Goal: Transaction & Acquisition: Subscribe to service/newsletter

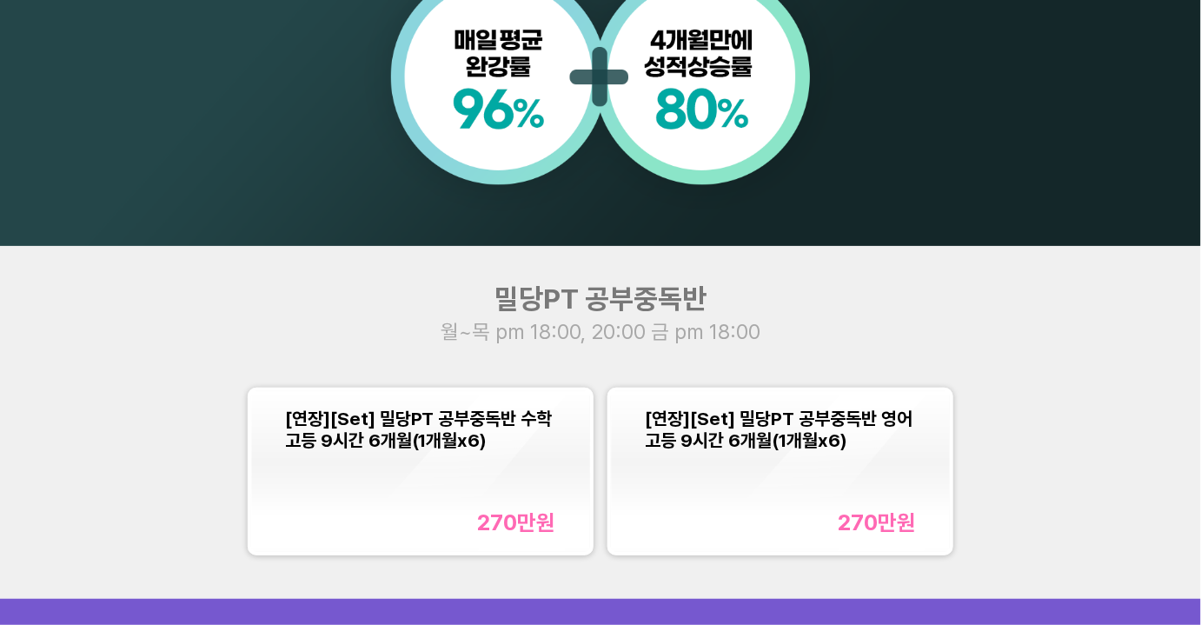
scroll to position [1422, 0]
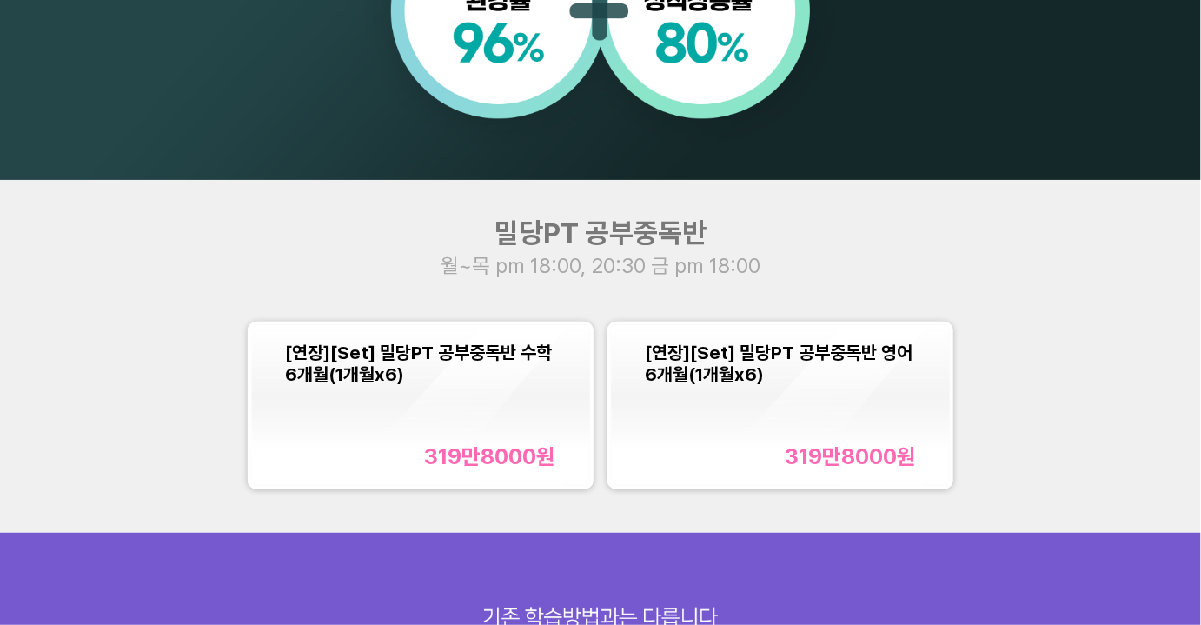
scroll to position [1738, 0]
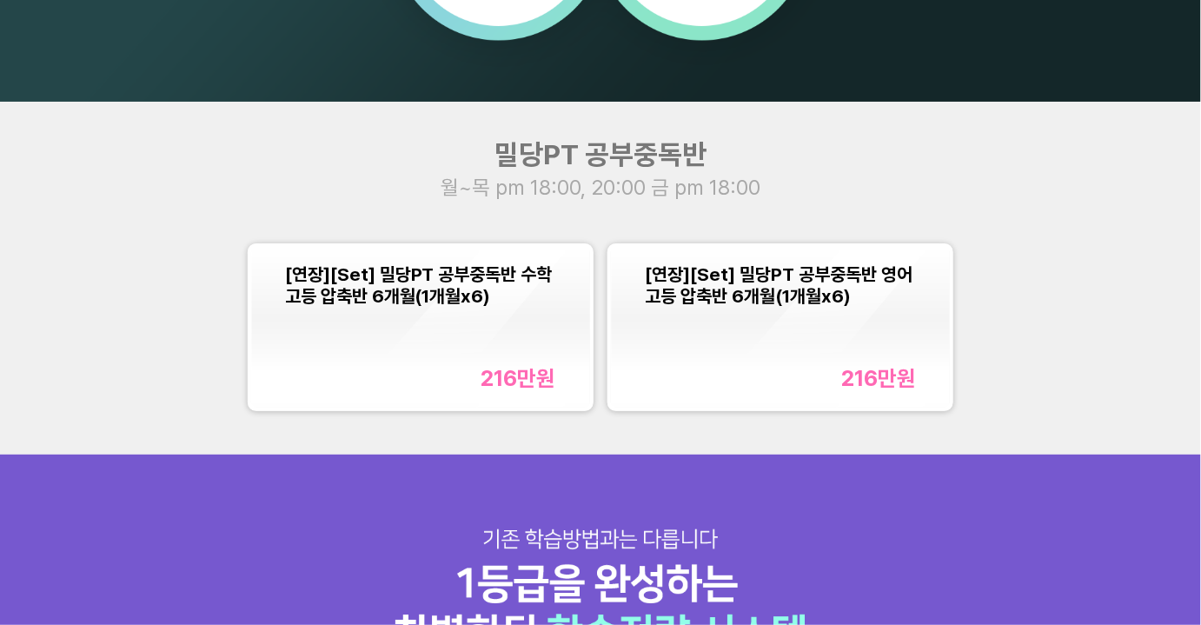
scroll to position [1501, 0]
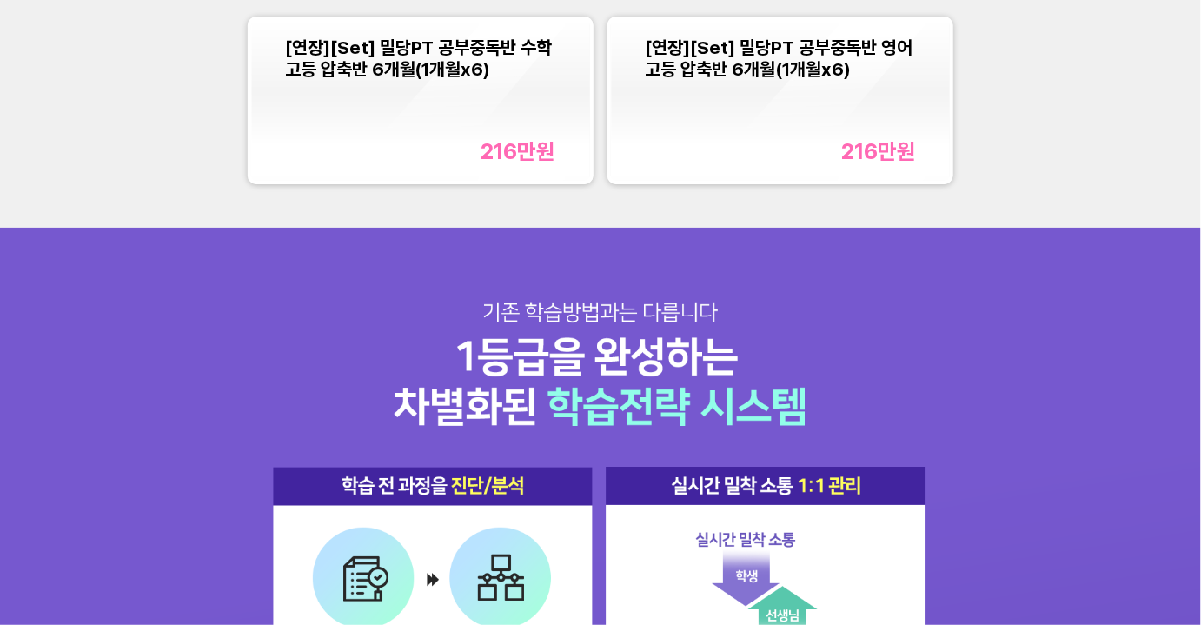
scroll to position [1659, 0]
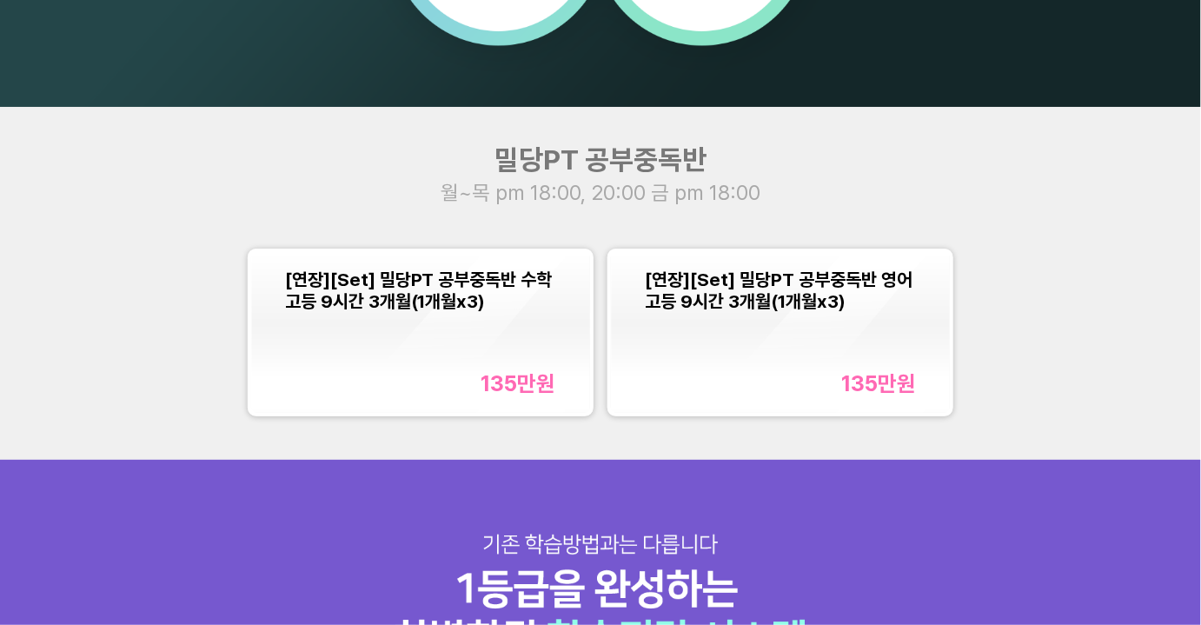
scroll to position [1501, 0]
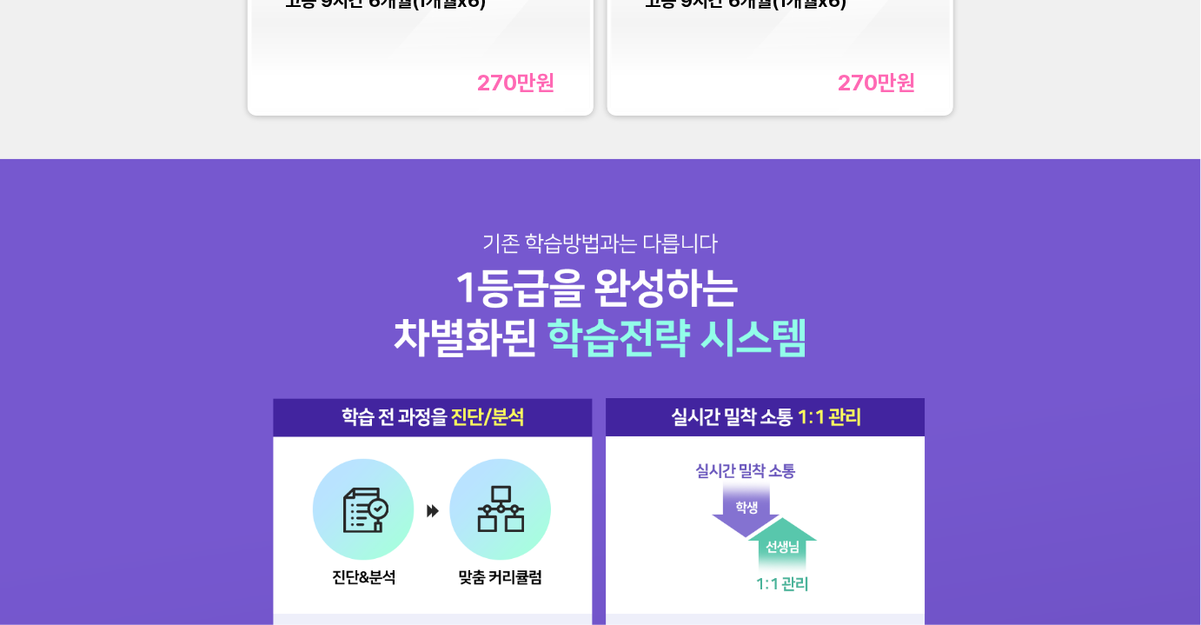
scroll to position [1738, 0]
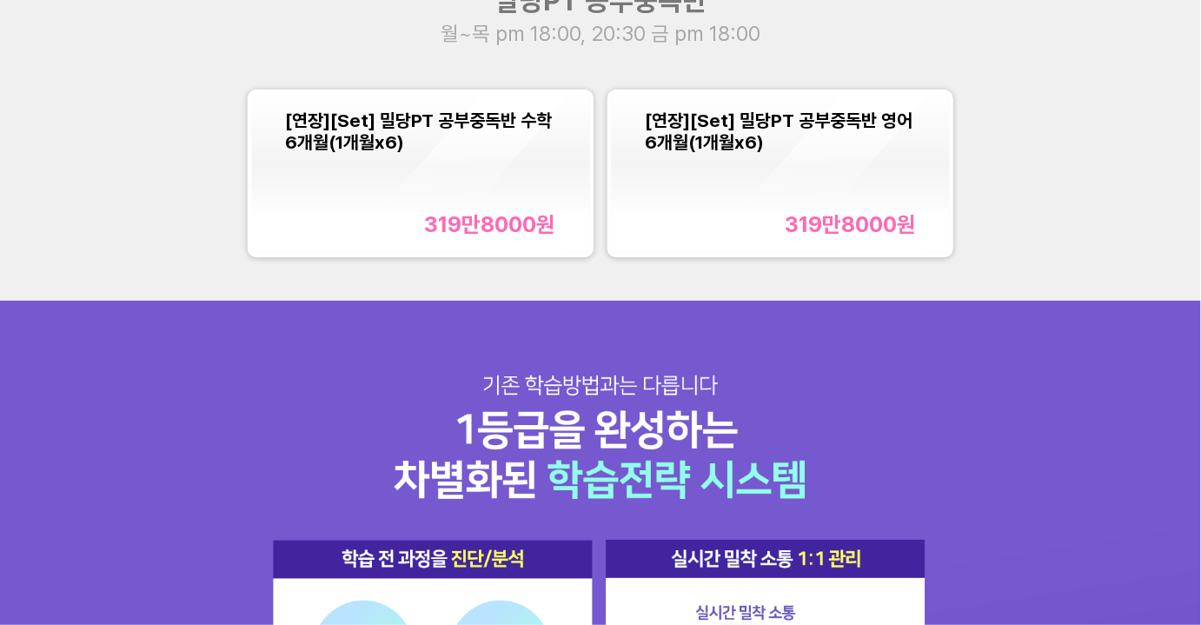
scroll to position [1501, 0]
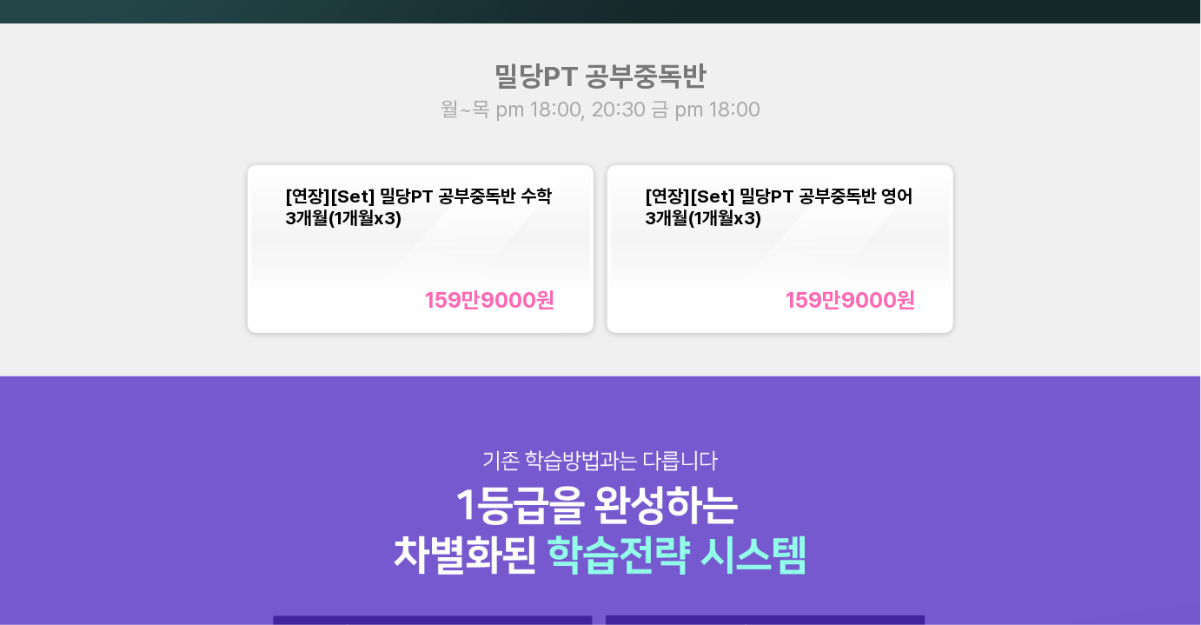
scroll to position [1659, 0]
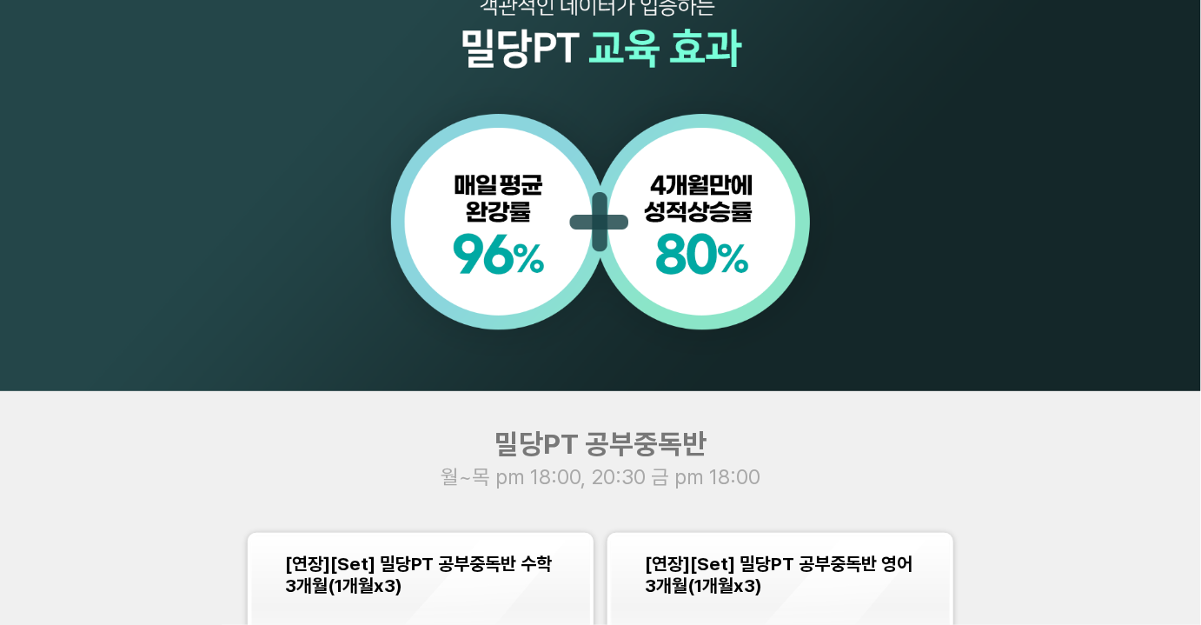
scroll to position [1501, 0]
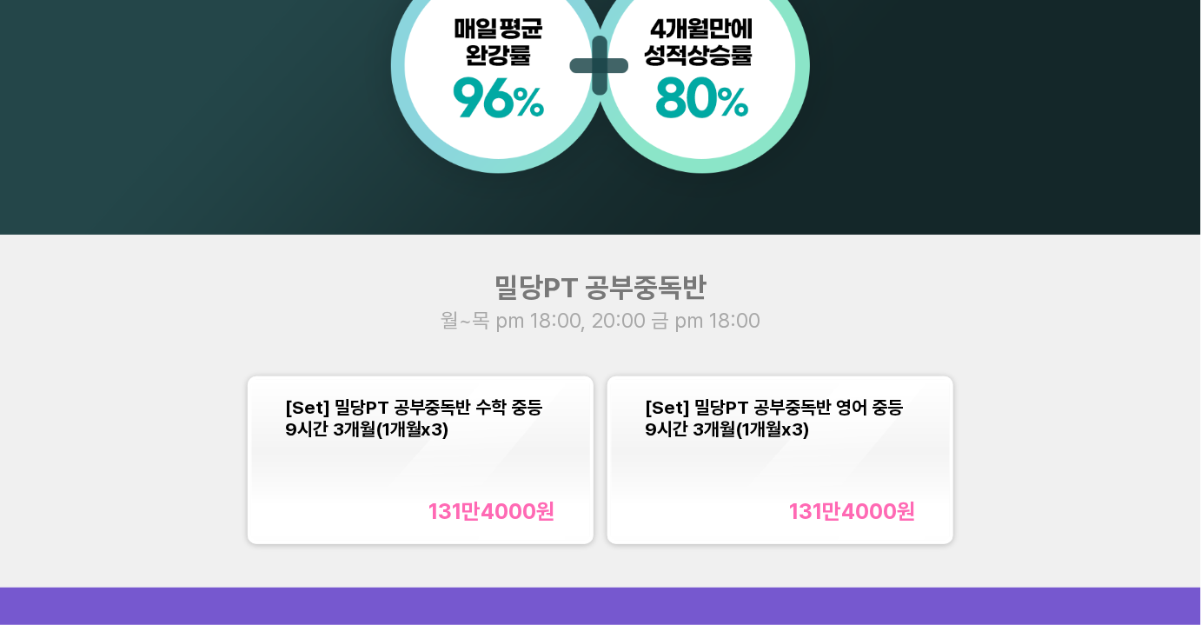
scroll to position [1422, 0]
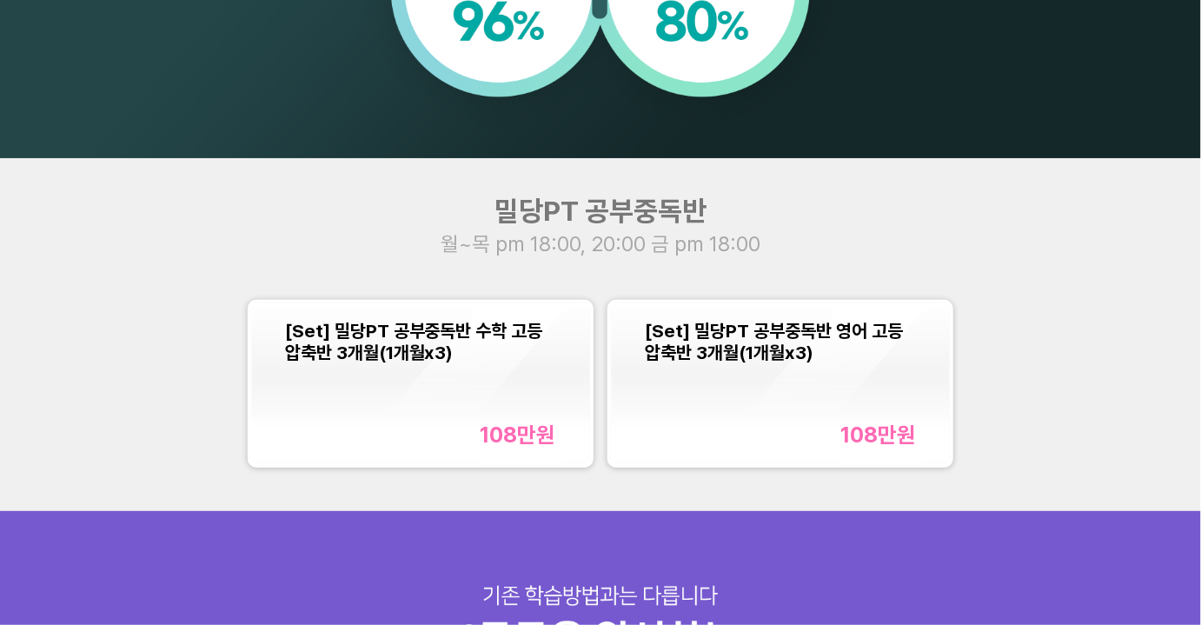
scroll to position [1501, 0]
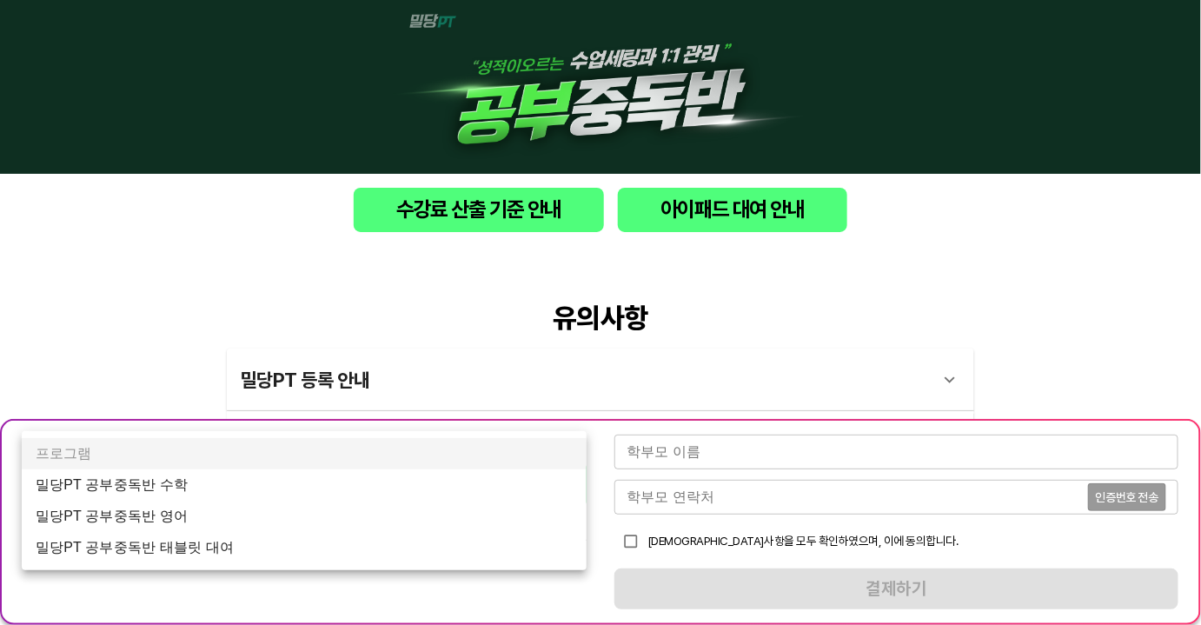
click at [248, 482] on li "밀당PT 공부중독반 수학" at bounding box center [304, 484] width 565 height 31
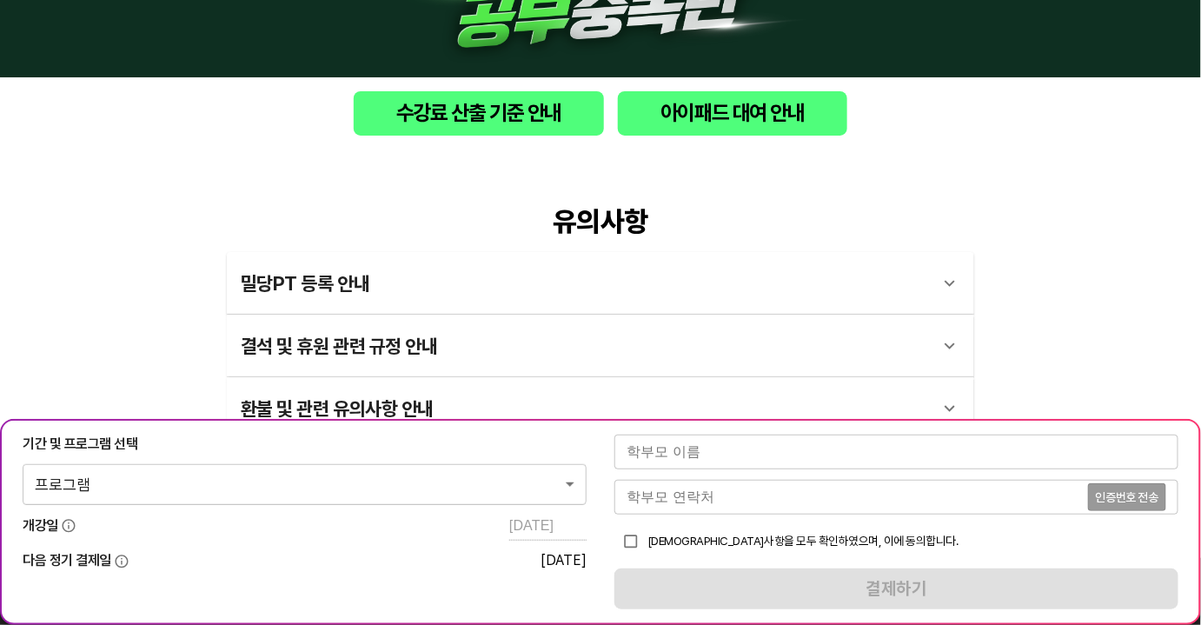
scroll to position [157, 0]
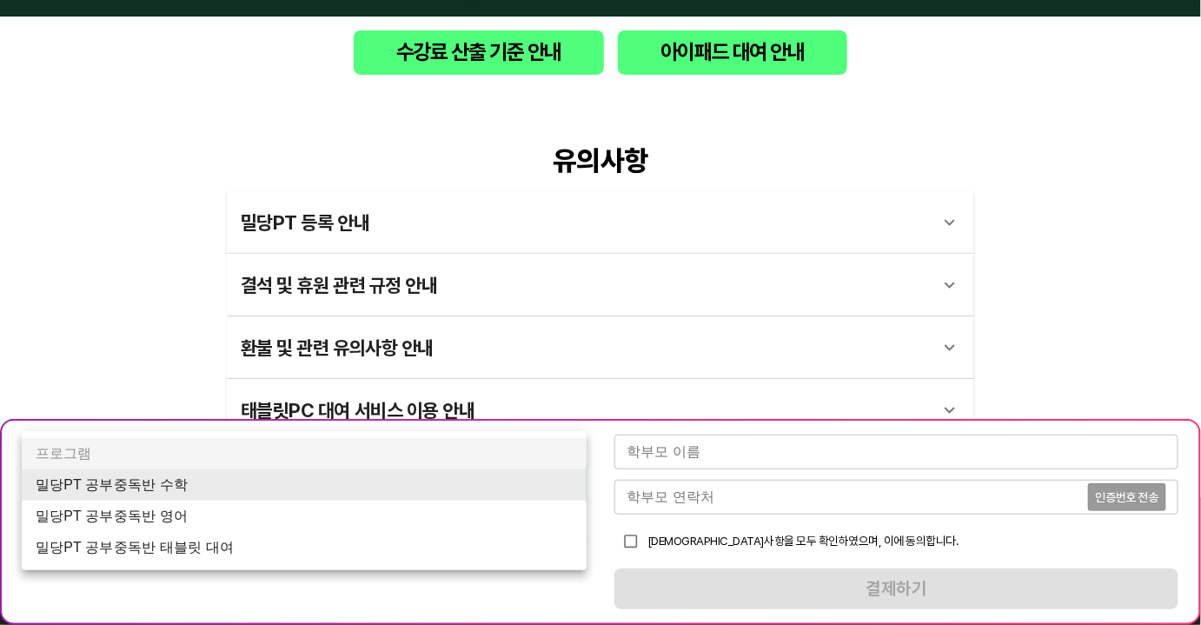
click at [337, 484] on body "수강료 산출 기준 안내 아이패드 대여 안내 유의사항 밀당PT 등록 안내 1 - 1 . 신규등록 신규등록은 밀당PT 각 과목별 프로그램을 처음 …" at bounding box center [600, 367] width 1201 height 1048
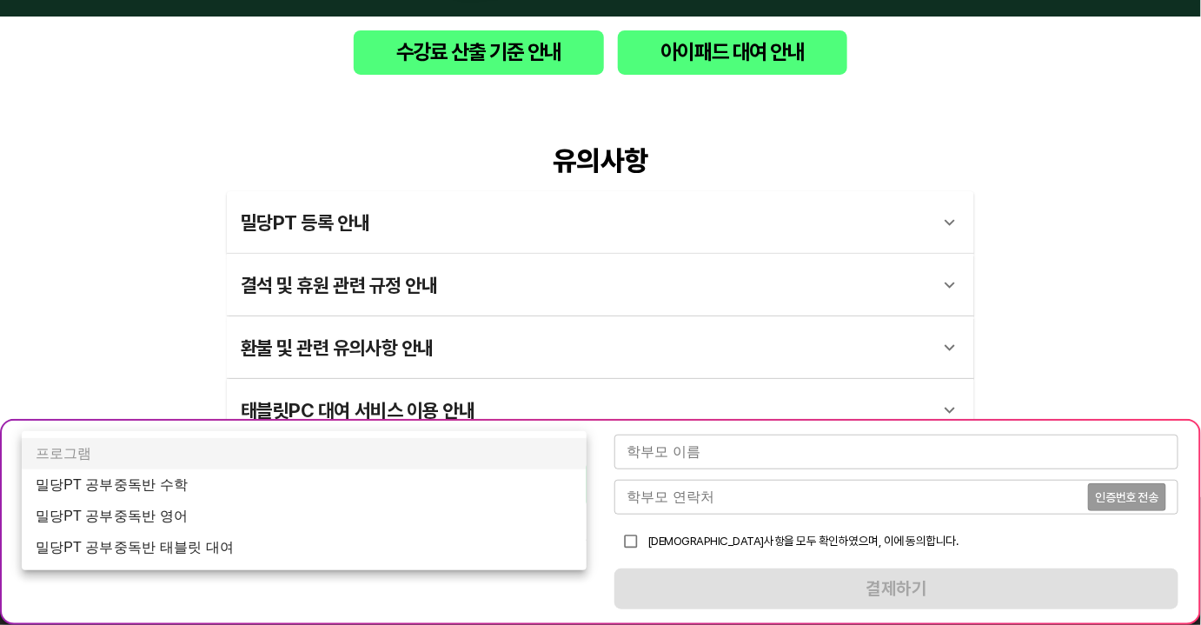
click at [209, 490] on li "밀당PT 공부중독반 수학" at bounding box center [304, 484] width 565 height 31
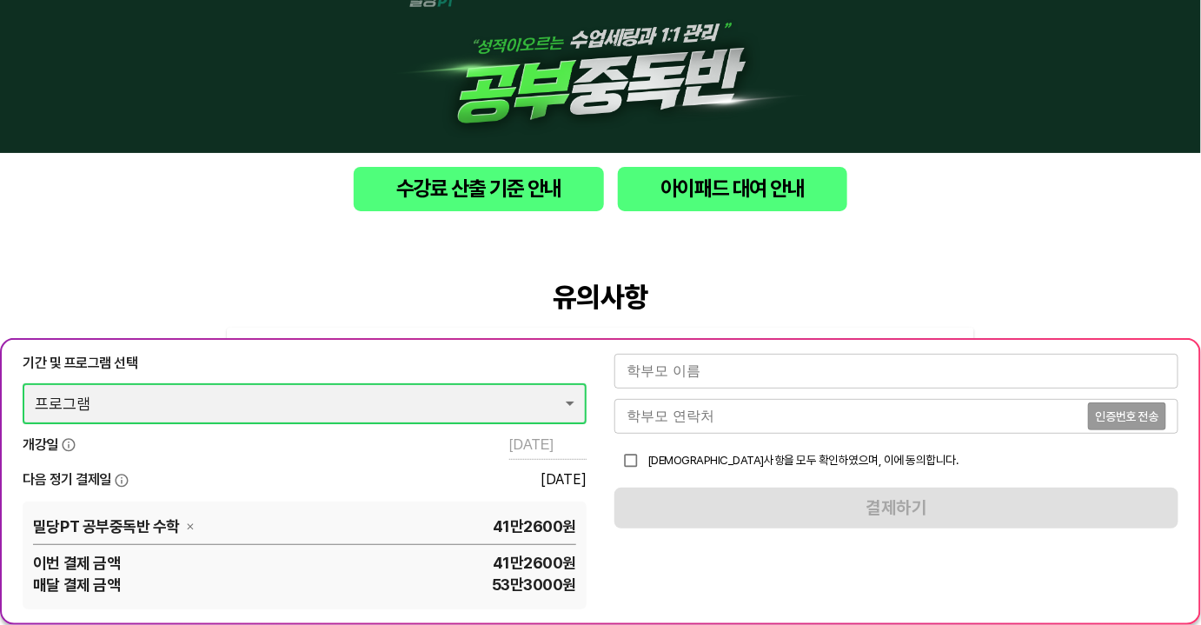
scroll to position [0, 0]
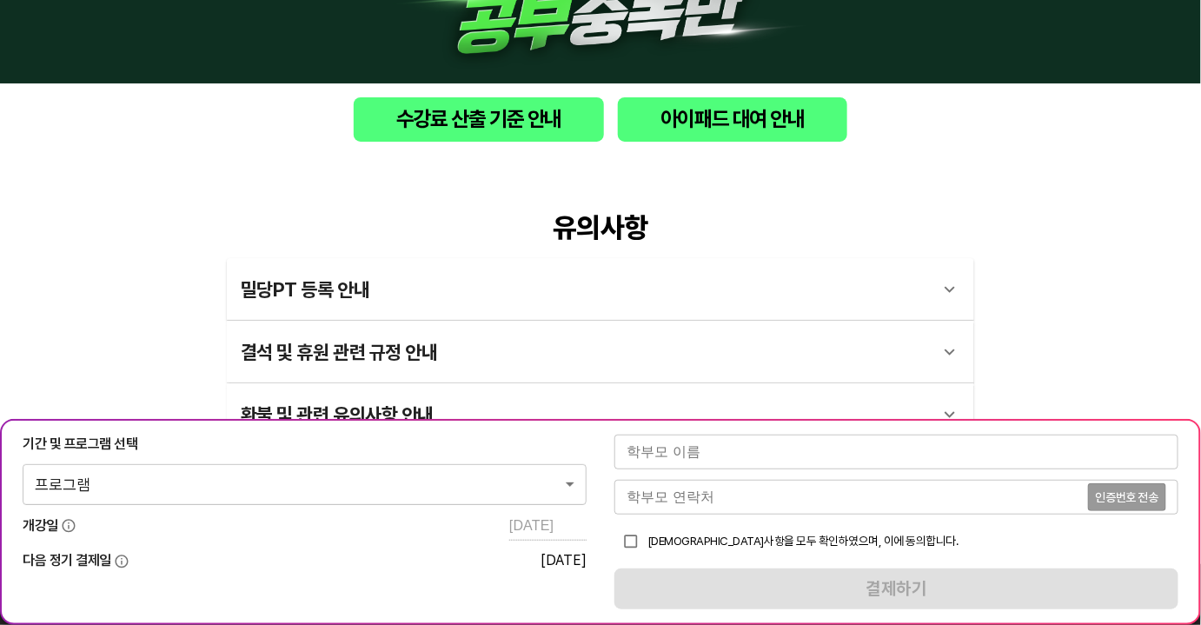
scroll to position [157, 0]
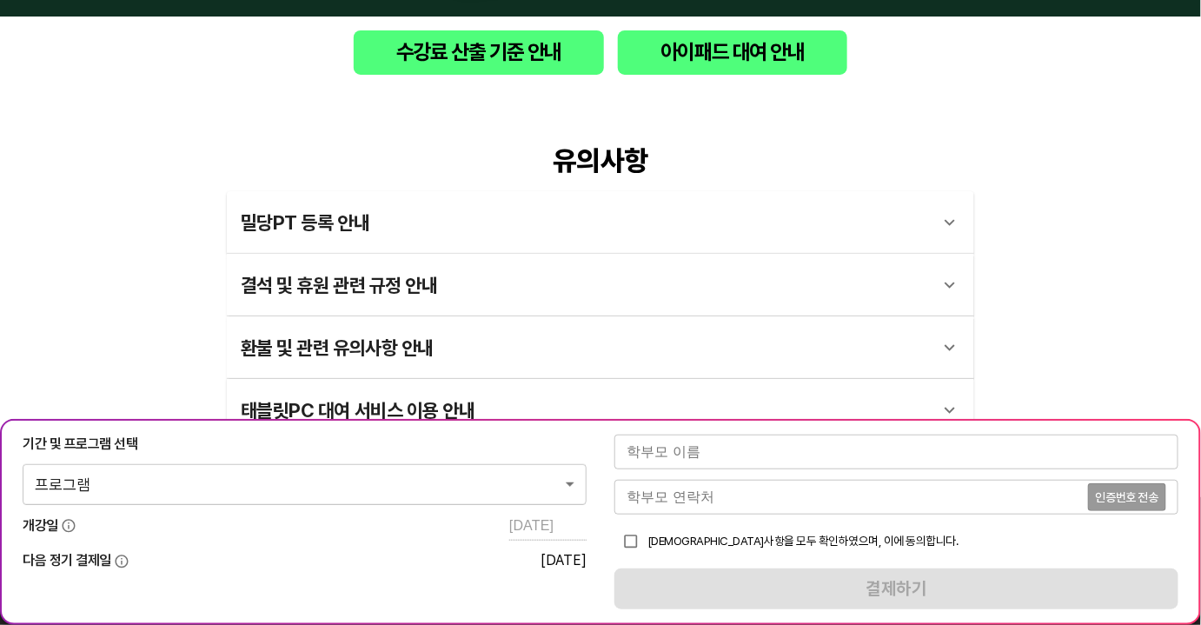
click at [535, 498] on body "수강료 산출 기준 안내 아이패드 대여 안내 유의사항 밀당PT 등록 안내 1 - 1 . 신규등록 신규등록은 밀당PT 각 과목별 프로그램을 처음 …" at bounding box center [600, 367] width 1201 height 1048
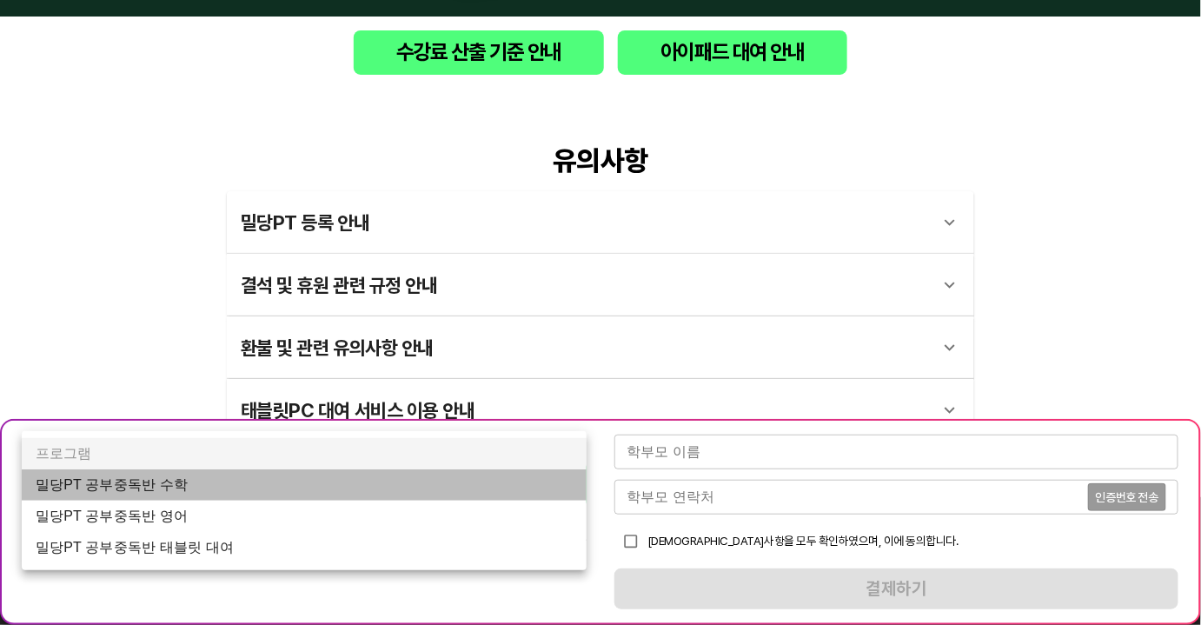
click at [322, 493] on li "밀당PT 공부중독반 수학" at bounding box center [304, 484] width 565 height 31
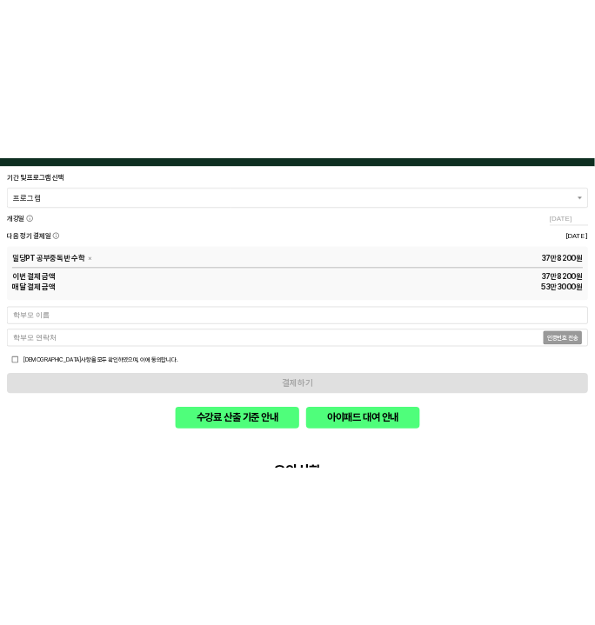
scroll to position [591, 0]
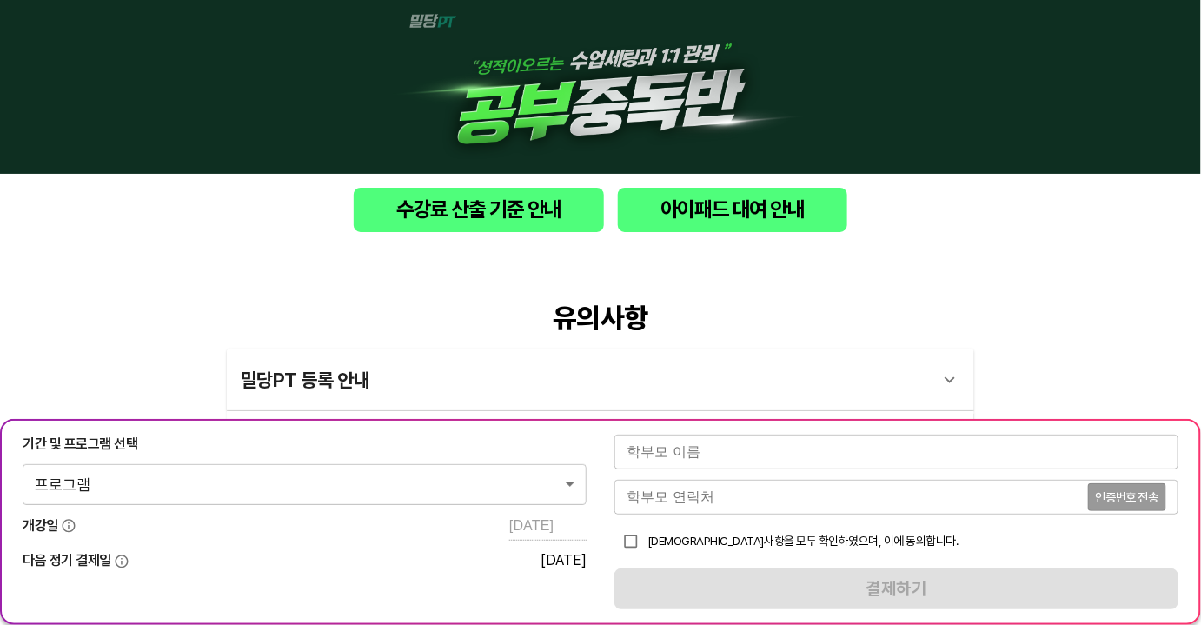
click at [478, 492] on body "수강료 산출 기준 안내 아이패드 대여 안내 유의사항 밀당PT 등록 안내 1 - 1 . 신규등록 신규등록은 밀당PT 각 과목별 프로그램을 처음 …" at bounding box center [600, 524] width 1201 height 1048
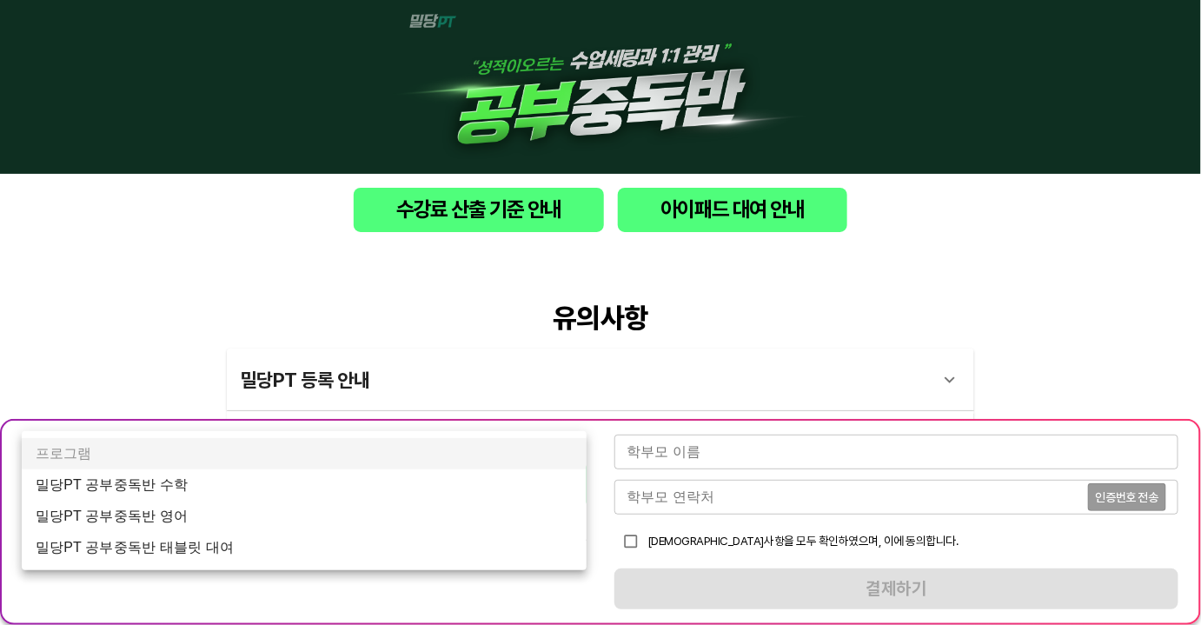
click at [324, 490] on li "밀당PT 공부중독반 수학" at bounding box center [304, 484] width 565 height 31
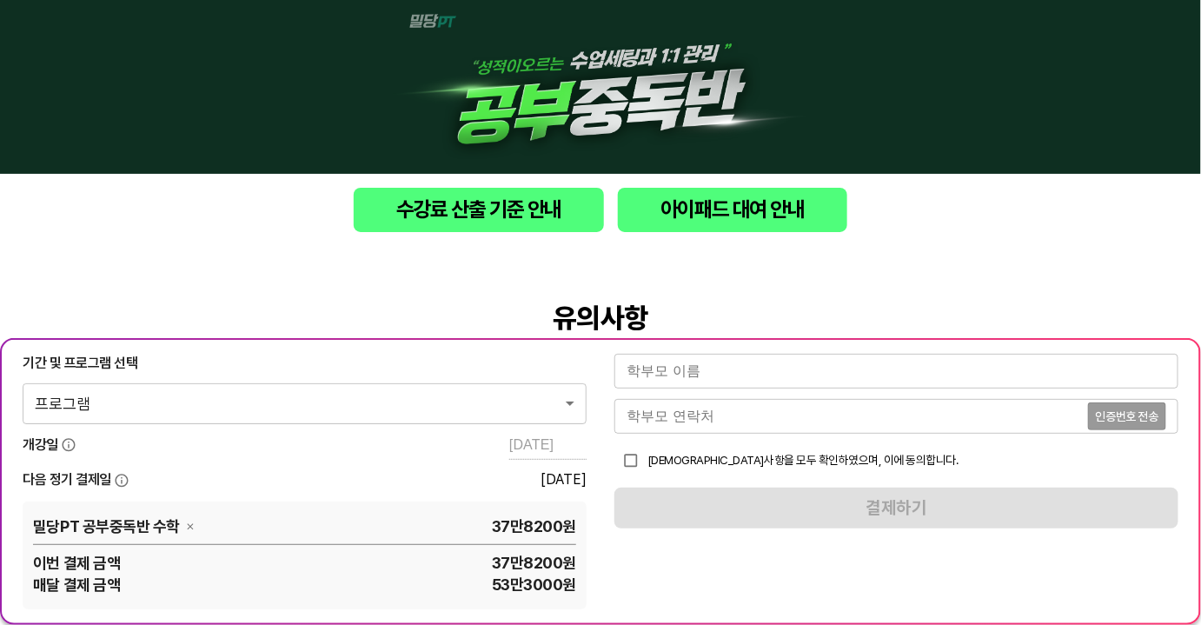
click at [332, 95] on div at bounding box center [600, 87] width 1201 height 174
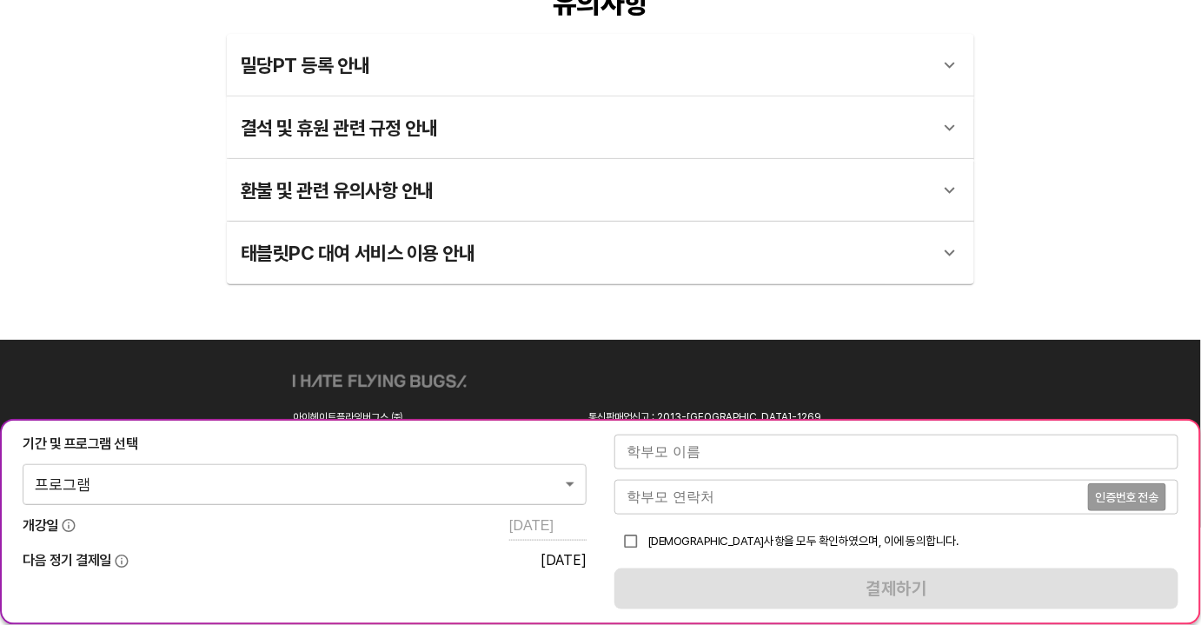
scroll to position [316, 0]
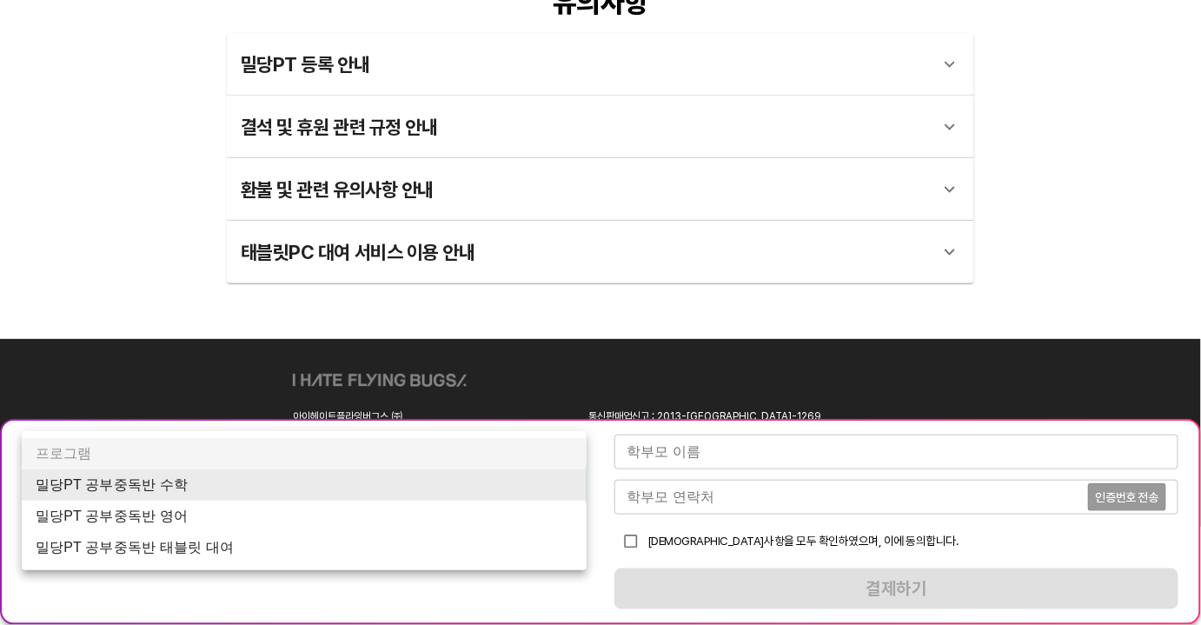
click at [501, 481] on body "수강료 산출 기준 안내 아이패드 대여 안내 유의사항 밀당PT 등록 안내 1 - 1 . 신규등록 신규등록은 밀당PT 각 과목별 프로그램을 처음 …" at bounding box center [600, 208] width 1201 height 1048
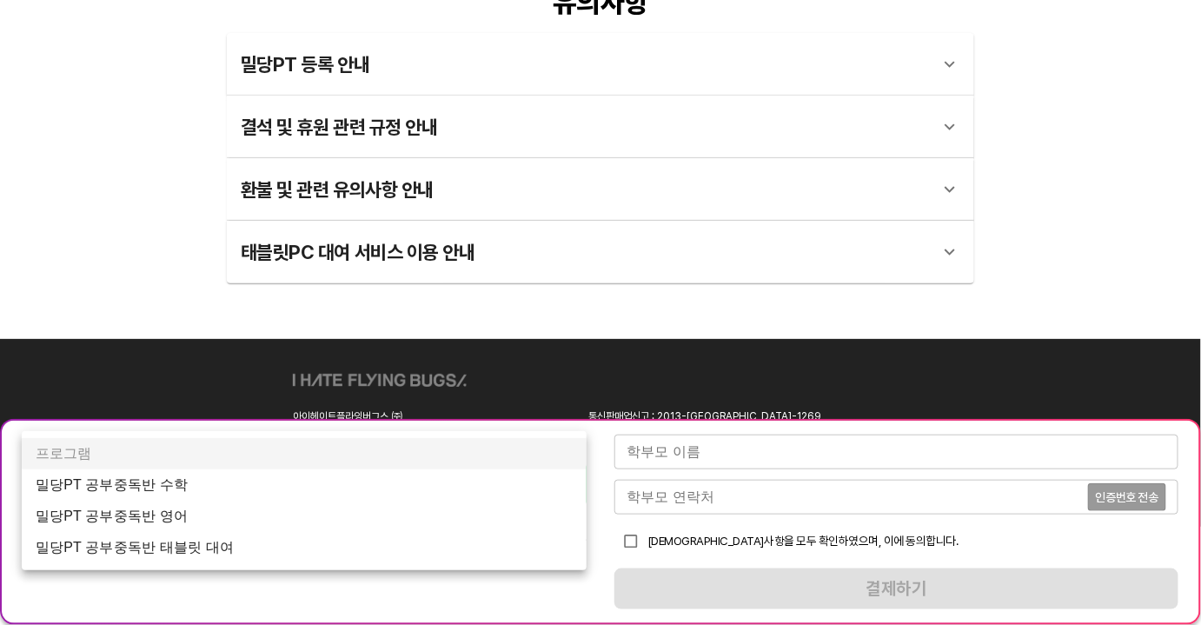
click at [325, 490] on li "밀당PT 공부중독반 수학" at bounding box center [304, 484] width 565 height 31
